Goal: Transaction & Acquisition: Purchase product/service

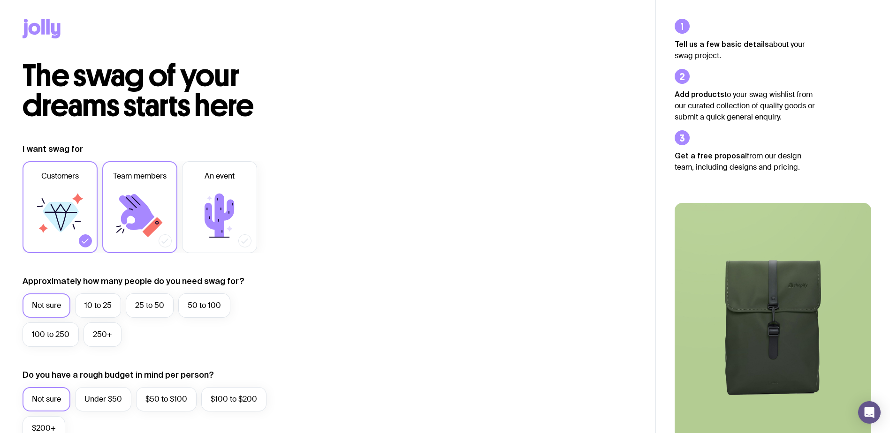
click at [150, 206] on icon at bounding box center [140, 216] width 56 height 56
click at [0, 0] on input "Team members" at bounding box center [0, 0] width 0 height 0
click at [60, 228] on icon at bounding box center [61, 221] width 12 height 19
click at [0, 0] on input "Customers" at bounding box center [0, 0] width 0 height 0
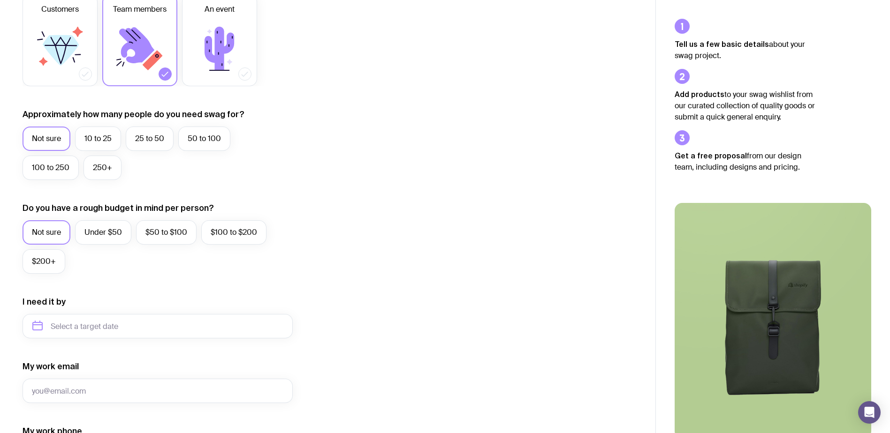
scroll to position [168, 0]
click at [206, 143] on label "50 to 100" at bounding box center [204, 137] width 52 height 24
click at [0, 0] on input "50 to 100" at bounding box center [0, 0] width 0 height 0
click at [106, 231] on label "Under $50" at bounding box center [103, 231] width 56 height 24
click at [0, 0] on input "Under $50" at bounding box center [0, 0] width 0 height 0
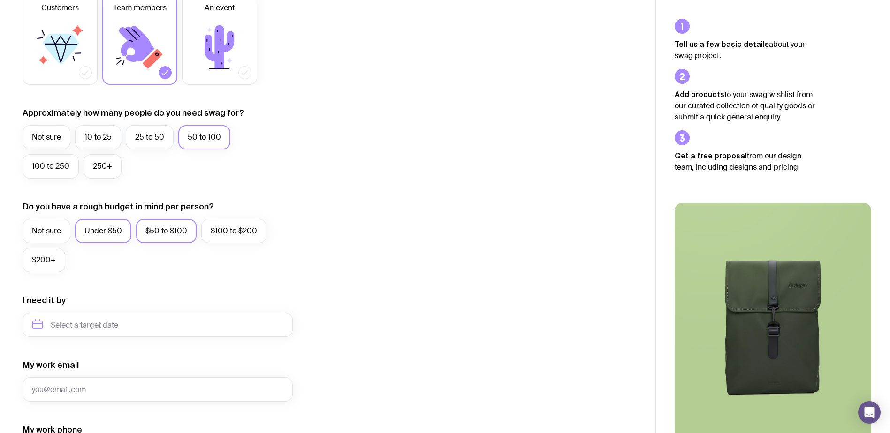
click at [148, 228] on label "$50 to $100" at bounding box center [166, 231] width 60 height 24
click at [0, 0] on input "$50 to $100" at bounding box center [0, 0] width 0 height 0
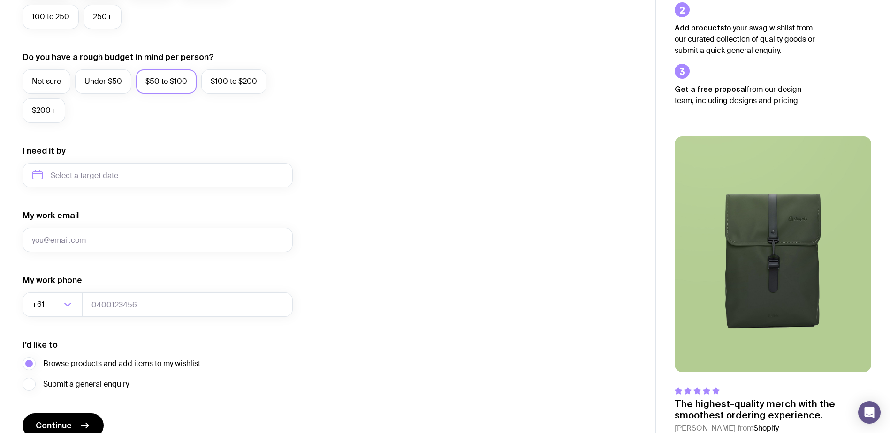
scroll to position [318, 0]
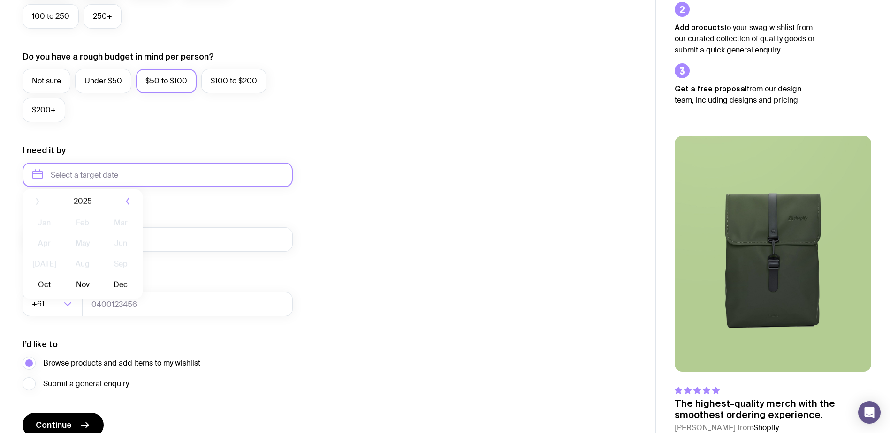
click at [39, 179] on input "text" at bounding box center [158, 175] width 270 height 24
click at [123, 293] on button "Dec" at bounding box center [121, 290] width 34 height 19
type input "[DATE]"
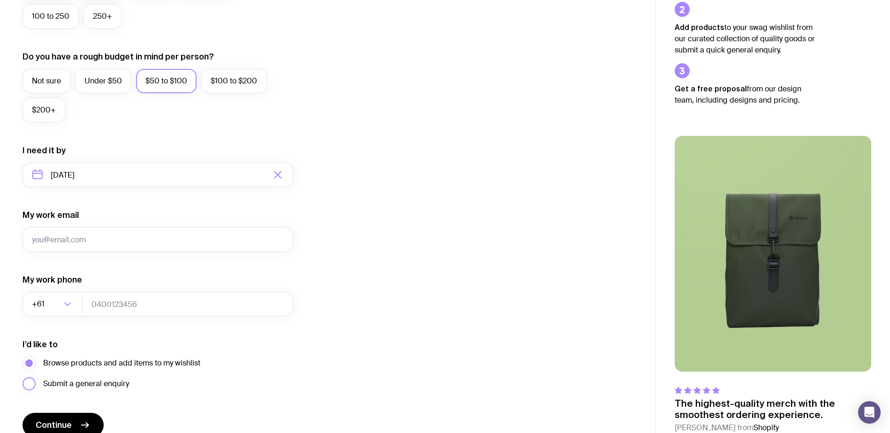
scroll to position [364, 0]
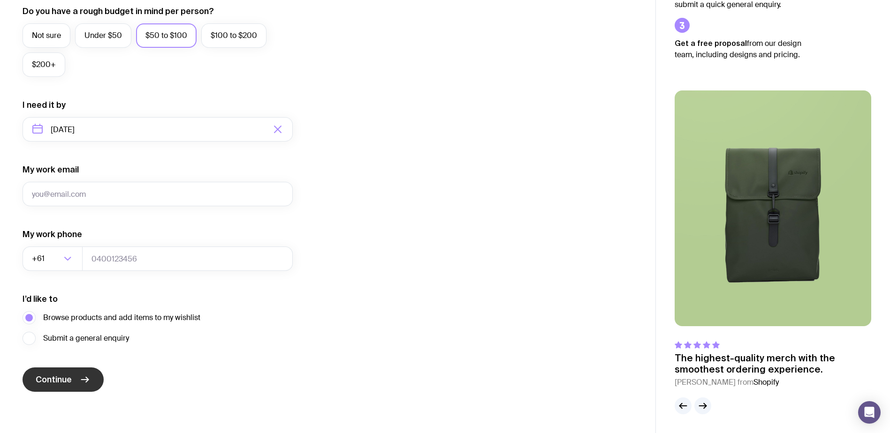
click at [60, 378] on span "Continue" at bounding box center [54, 379] width 36 height 11
type input "[EMAIL_ADDRESS][DOMAIN_NAME]"
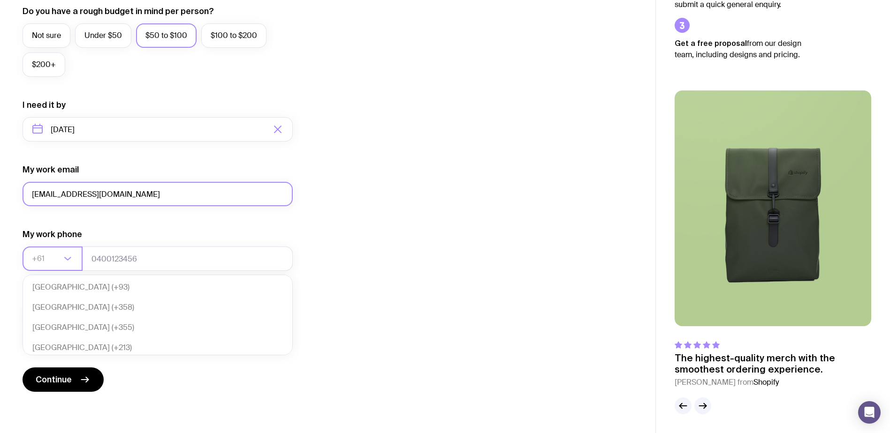
scroll to position [203, 0]
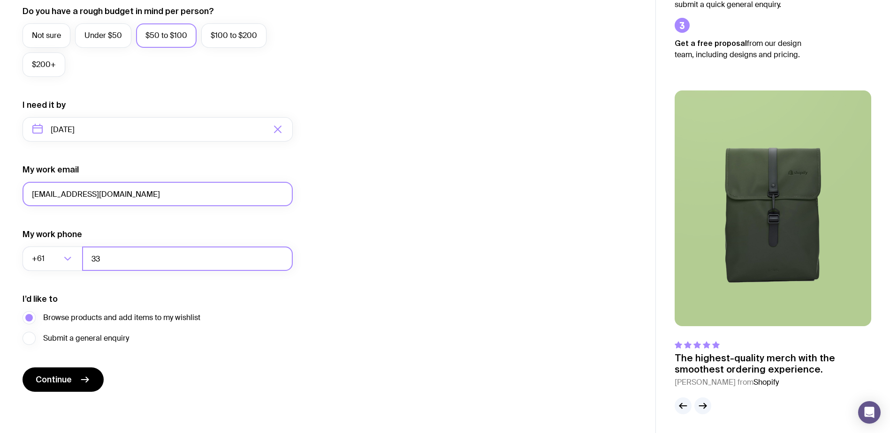
type input "3"
type input "433333333"
click at [54, 373] on button "Continue" at bounding box center [63, 380] width 81 height 24
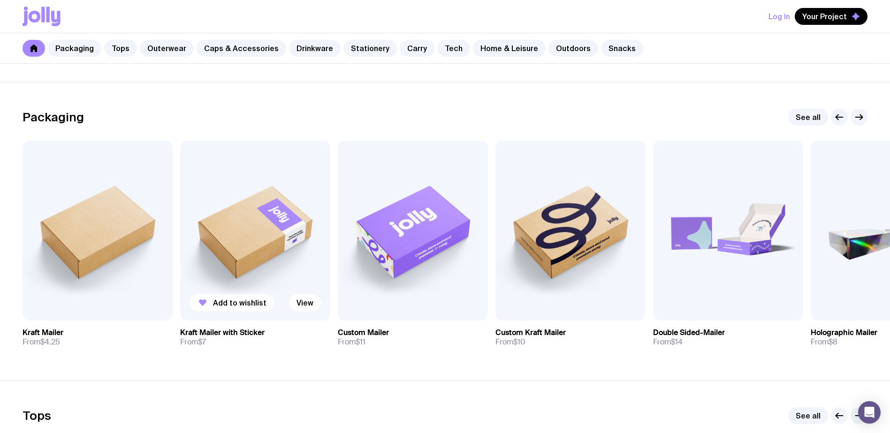
scroll to position [119, 0]
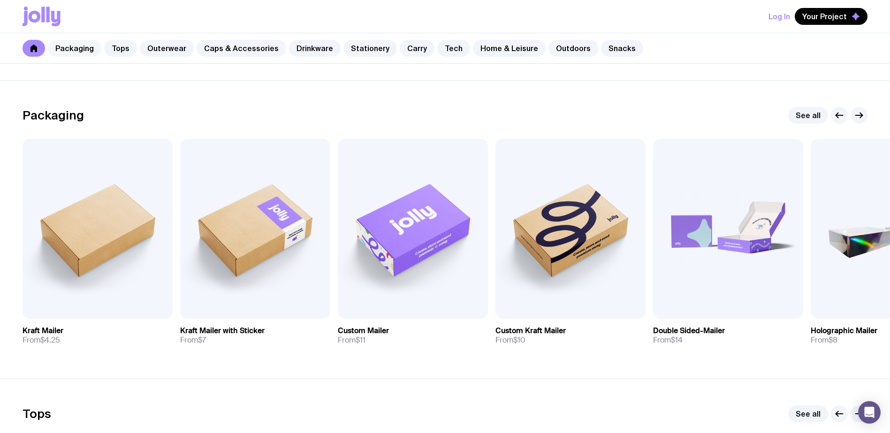
click at [88, 44] on link "Packaging" at bounding box center [74, 48] width 53 height 17
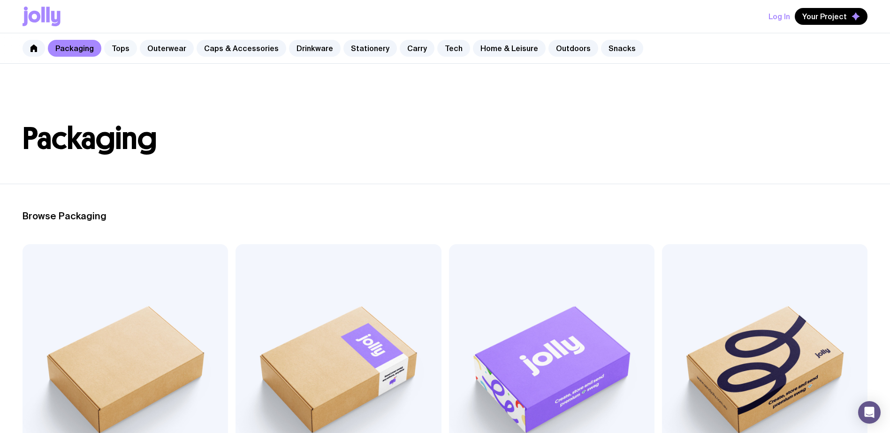
click at [116, 51] on link "Tops" at bounding box center [120, 48] width 33 height 17
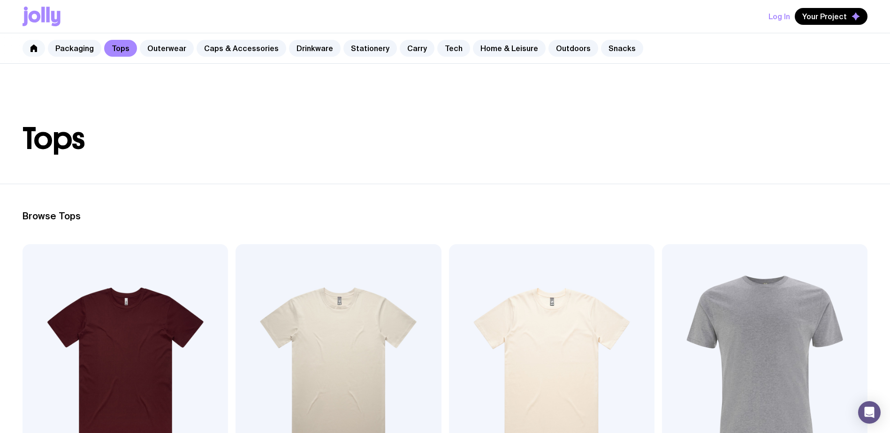
click at [29, 53] on link at bounding box center [34, 48] width 23 height 17
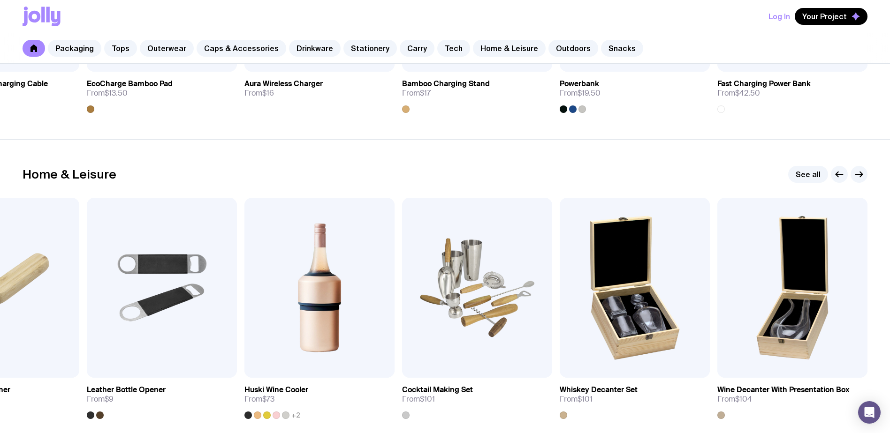
scroll to position [2511, 0]
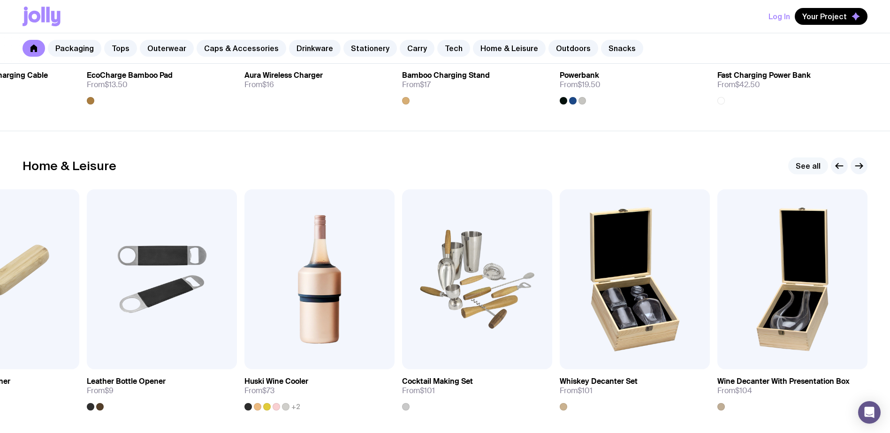
click at [807, 171] on link "See all" at bounding box center [808, 166] width 40 height 17
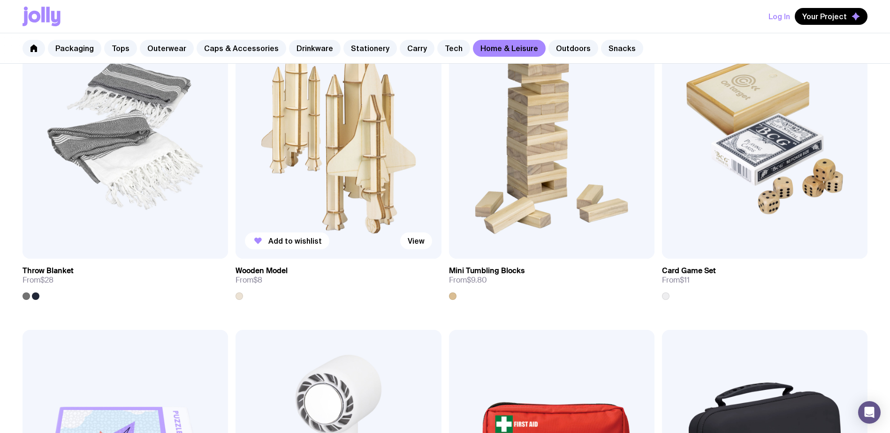
scroll to position [2136, 0]
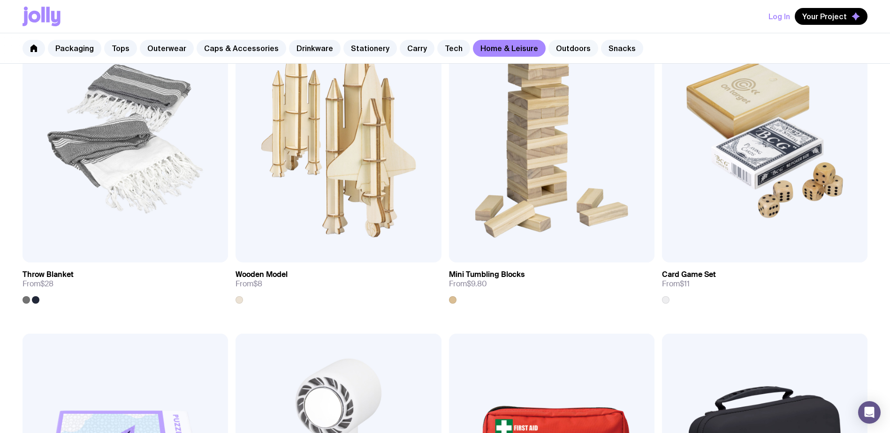
click at [557, 47] on link "Outdoors" at bounding box center [573, 48] width 50 height 17
